Goal: Book appointment/travel/reservation

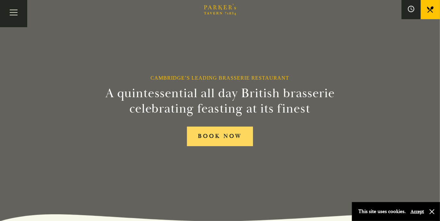
click at [237, 137] on link "BOOK NOW" at bounding box center [220, 137] width 66 height 20
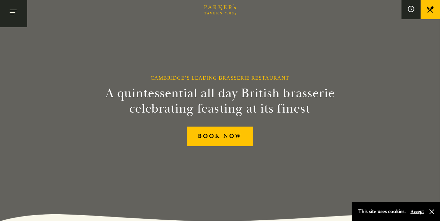
click at [20, 14] on button "Toggle navigation" at bounding box center [13, 13] width 27 height 27
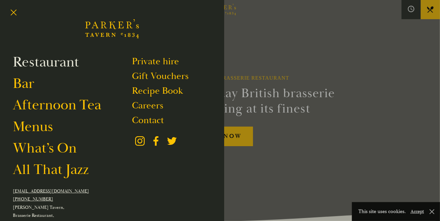
click at [46, 65] on link "Restaurant" at bounding box center [46, 62] width 66 height 18
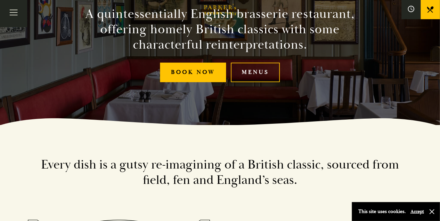
scroll to position [128, 0]
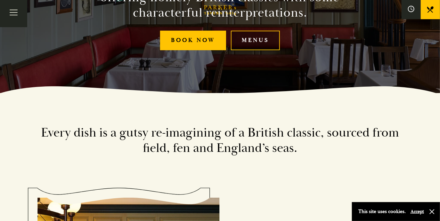
click at [262, 38] on link "Menus" at bounding box center [255, 41] width 49 height 20
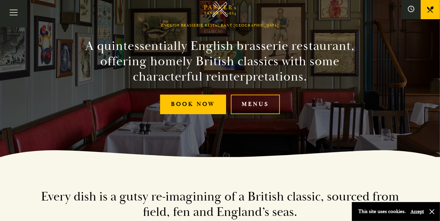
scroll to position [32, 0]
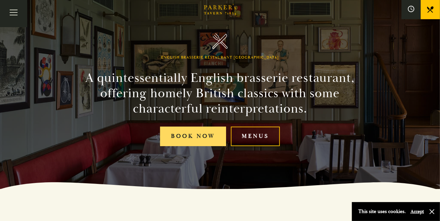
click at [204, 135] on link "Book Now" at bounding box center [193, 137] width 66 height 20
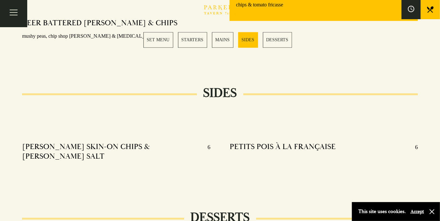
scroll to position [641, 0]
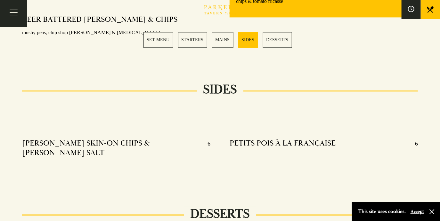
click at [224, 42] on link "MAINS" at bounding box center [222, 40] width 21 height 16
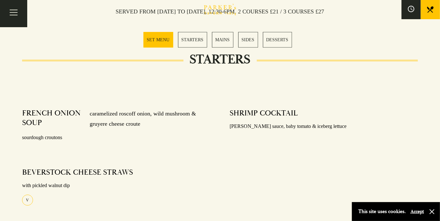
scroll to position [214, 0]
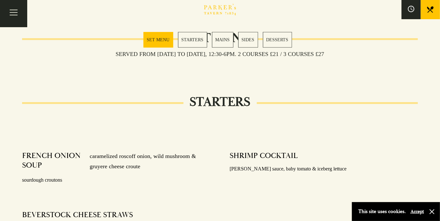
click at [161, 42] on link "SET MENU" at bounding box center [159, 40] width 30 height 16
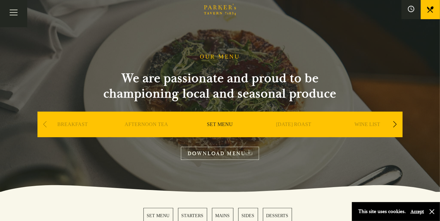
click at [396, 123] on div "Next slide" at bounding box center [395, 125] width 9 height 14
click at [302, 125] on link "A LA CARTE" at bounding box center [294, 134] width 30 height 26
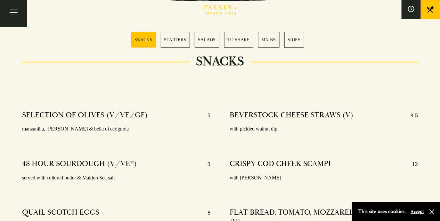
scroll to position [192, 0]
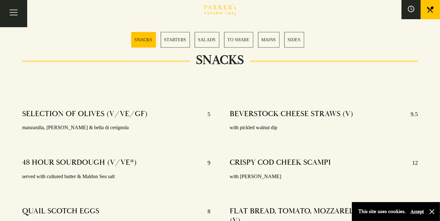
click at [186, 41] on link "STARTERS" at bounding box center [175, 40] width 29 height 16
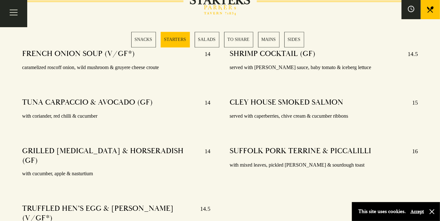
click at [266, 42] on link "MAINS" at bounding box center [268, 40] width 21 height 16
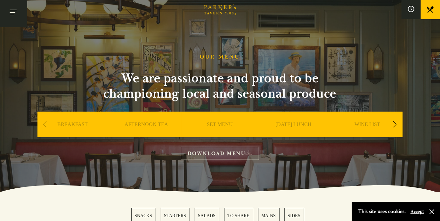
click at [18, 13] on button "Toggle navigation" at bounding box center [13, 13] width 27 height 27
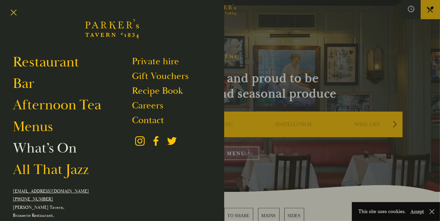
click at [45, 147] on link "What’s On" at bounding box center [45, 148] width 64 height 18
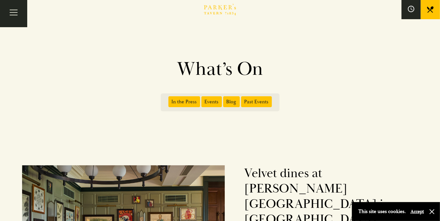
click at [207, 103] on span "Events" at bounding box center [212, 101] width 21 height 11
click at [203, 100] on input "Events" at bounding box center [203, 100] width 0 height 0
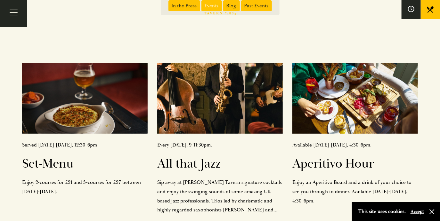
scroll to position [64, 0]
